Goal: Register for event/course

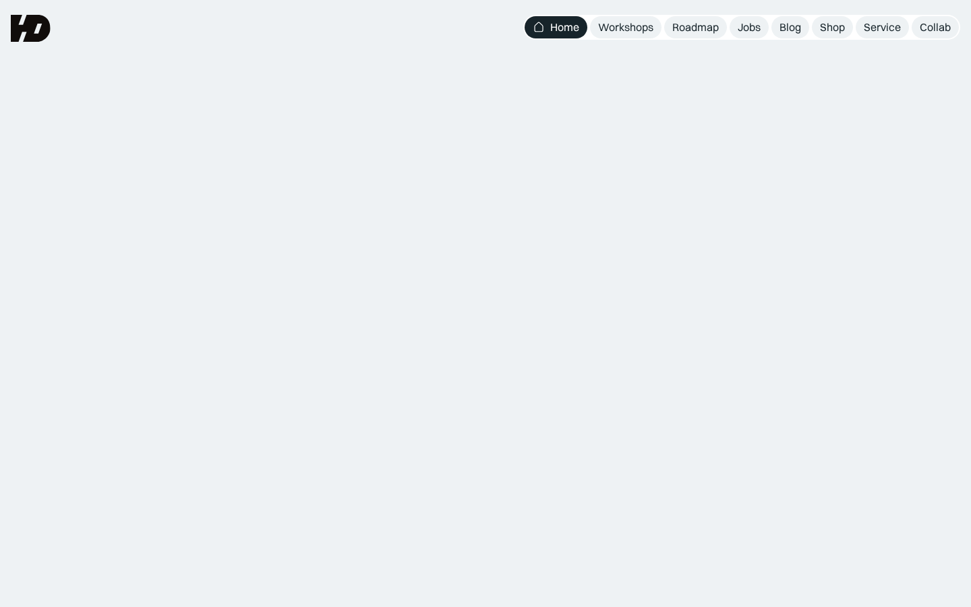
click at [604, 28] on div "Workshops" at bounding box center [625, 27] width 55 height 14
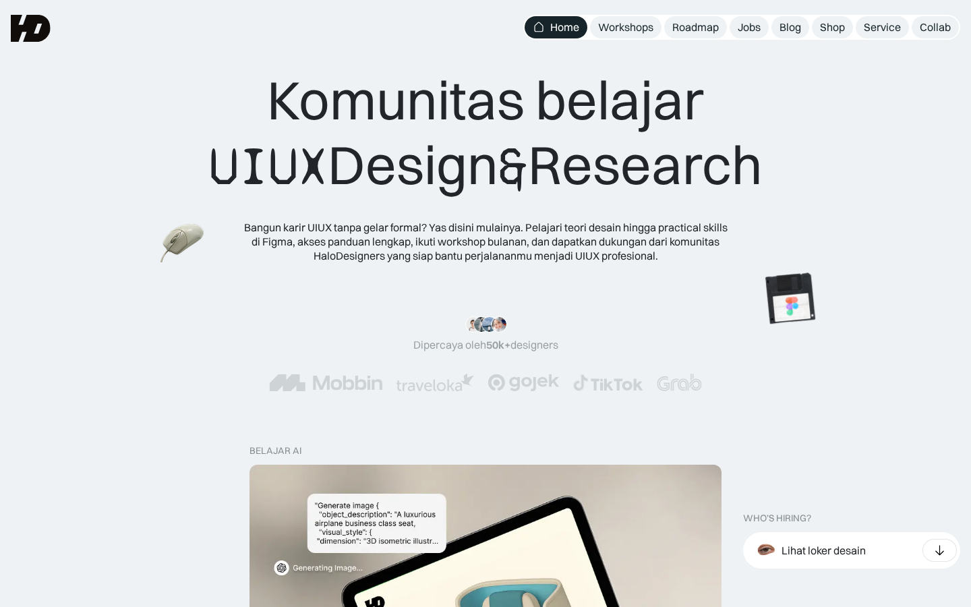
click at [604, 28] on div "Workshops" at bounding box center [625, 27] width 55 height 14
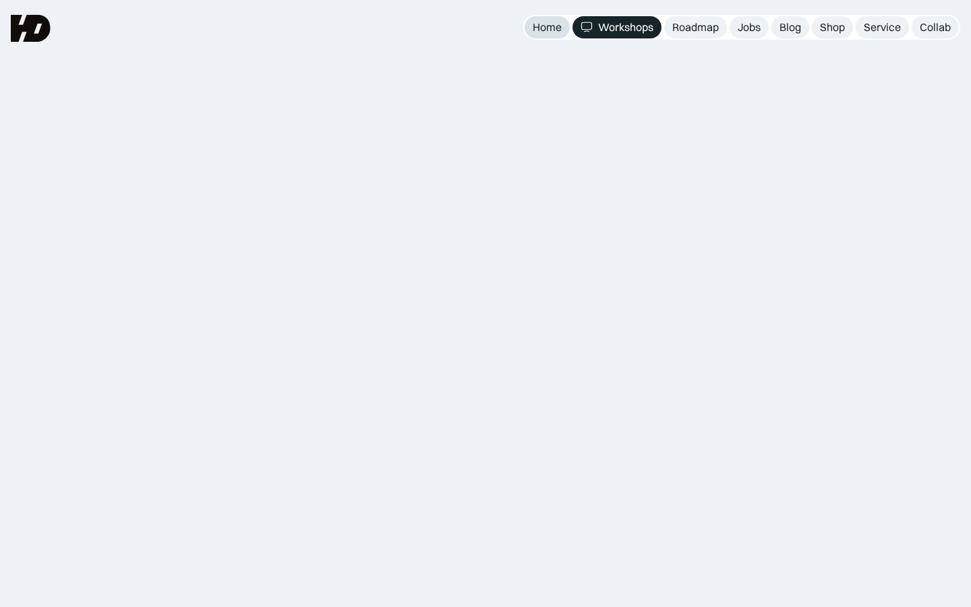
click at [543, 24] on div "Home" at bounding box center [547, 27] width 29 height 14
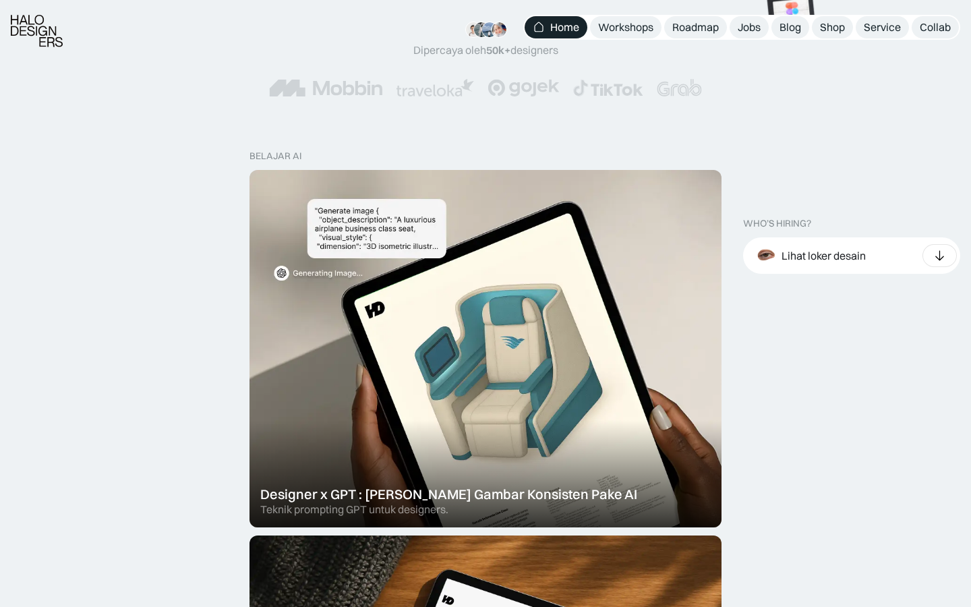
scroll to position [384, 0]
